Goal: Information Seeking & Learning: Find specific fact

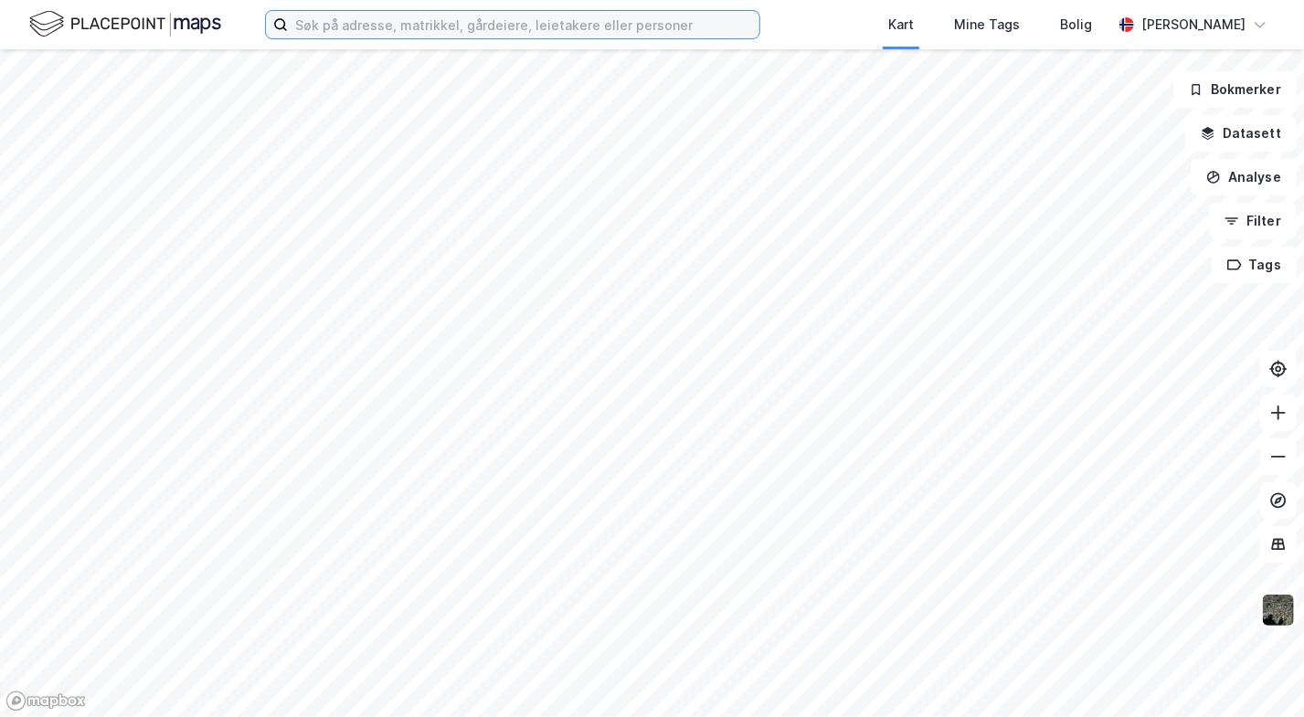
click at [393, 21] on input at bounding box center [524, 24] width 472 height 27
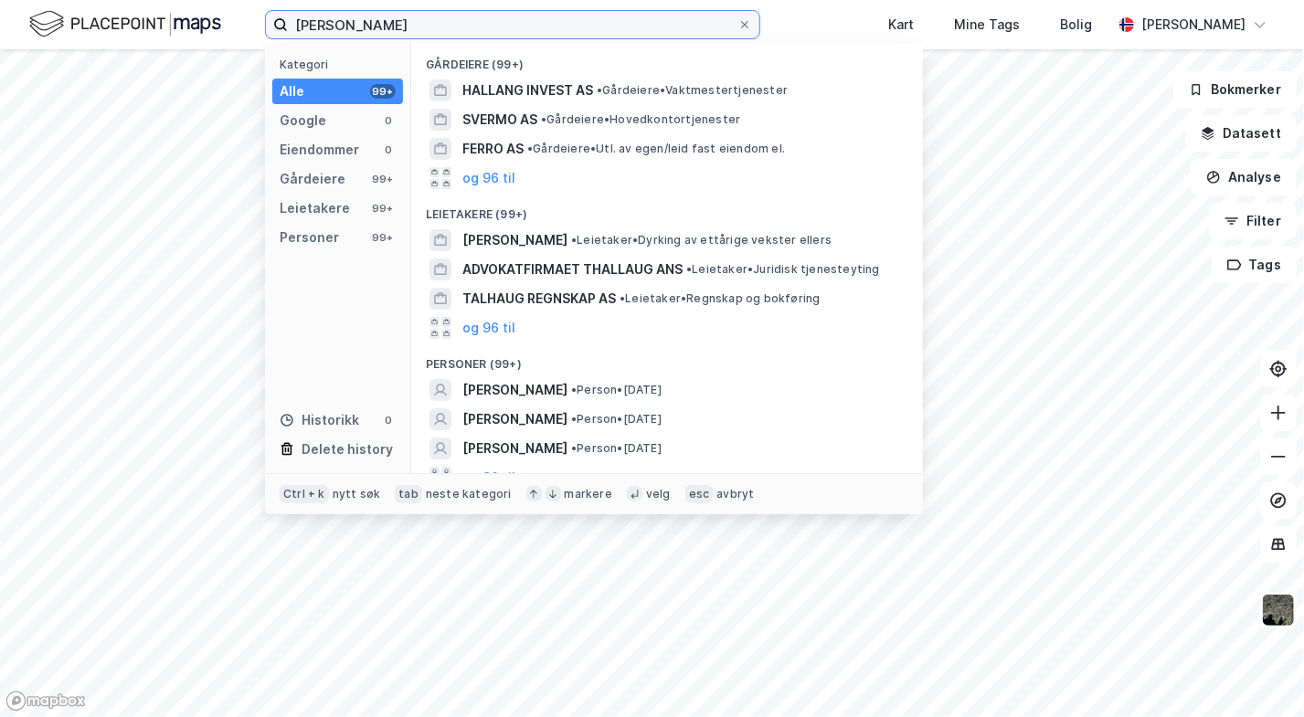
type input "[PERSON_NAME]"
click at [568, 387] on span "[PERSON_NAME]" at bounding box center [514, 390] width 105 height 22
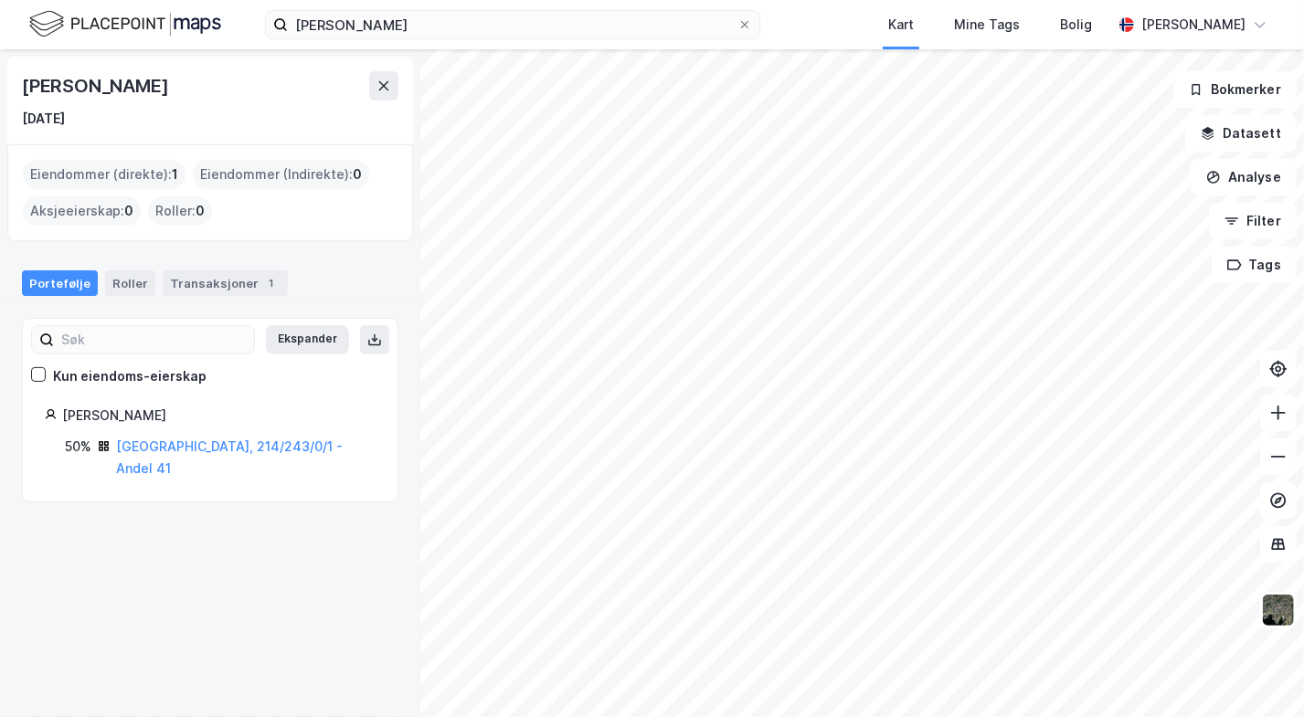
drag, startPoint x: 265, startPoint y: 456, endPoint x: 256, endPoint y: 458, distance: 9.3
click at [265, 456] on div "[GEOGRAPHIC_DATA], 214/243/0/1 - Andel 41" at bounding box center [246, 458] width 260 height 44
click at [246, 463] on div "Ekspander Kun eiendoms-eierskap [PERSON_NAME] 50% [GEOGRAPHIC_DATA], 214/243/0/…" at bounding box center [210, 410] width 377 height 185
click at [243, 445] on link "[GEOGRAPHIC_DATA], 214/243/0/1 - Andel 41" at bounding box center [229, 457] width 227 height 37
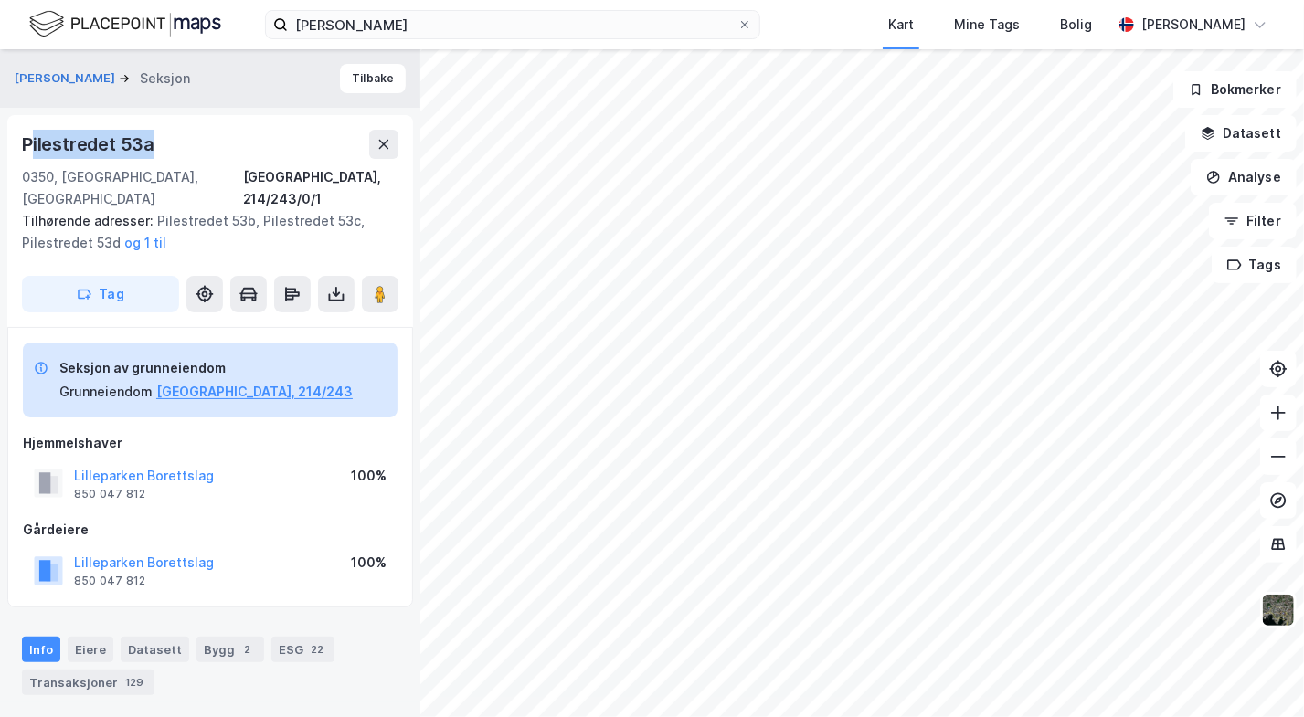
drag, startPoint x: 28, startPoint y: 143, endPoint x: 139, endPoint y: 145, distance: 110.6
click at [157, 148] on div "Pilestredet 53a" at bounding box center [90, 144] width 136 height 29
click at [139, 145] on div "Pilestredet 53a" at bounding box center [90, 144] width 136 height 29
drag, startPoint x: 150, startPoint y: 145, endPoint x: 20, endPoint y: 143, distance: 129.8
click at [20, 143] on div "[STREET_ADDRESS], 214/243/0/1 Tilhørende adresser: [STREET_ADDRESS], Pilestrede…" at bounding box center [210, 221] width 406 height 212
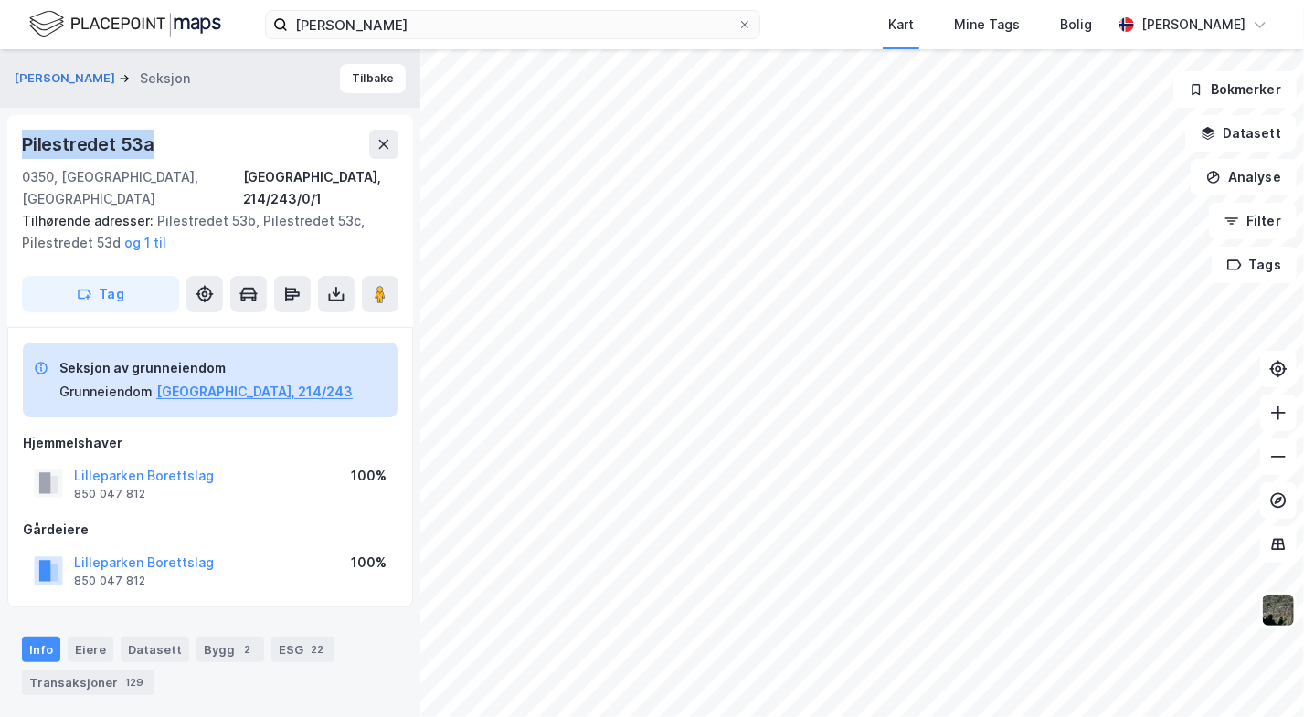
copy div "Pilestredet 53a"
drag, startPoint x: 21, startPoint y: 176, endPoint x: 84, endPoint y: 175, distance: 63.1
click at [87, 176] on div "[STREET_ADDRESS], 214/243/0/1 Tilhørende adresser: [STREET_ADDRESS], Pilestrede…" at bounding box center [210, 221] width 406 height 212
copy div "0350, [GEOGRAPHIC_DATA]"
